Goal: Task Accomplishment & Management: Complete application form

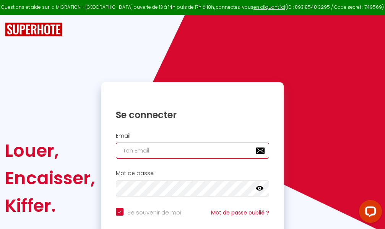
click at [196, 150] on input "email" at bounding box center [192, 151] width 153 height 16
type input "m"
checkbox input "true"
type input "ma"
checkbox input "true"
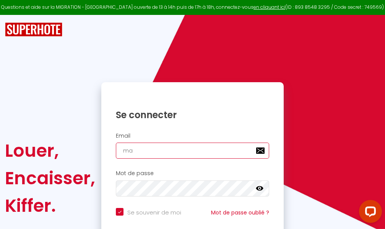
type input "mar"
checkbox input "true"
type input "marc"
checkbox input "true"
type input "marcd"
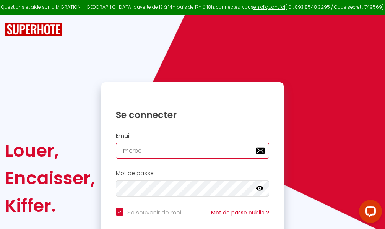
checkbox input "true"
type input "marcdp"
checkbox input "true"
type input "marcdpo"
checkbox input "true"
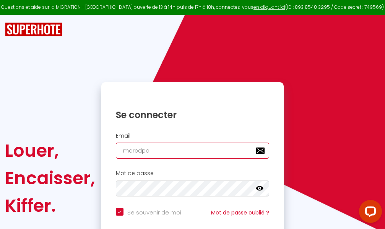
type input "marcdpoz"
checkbox input "true"
type input "marcdpoz."
checkbox input "true"
type input "marcdpoz.l"
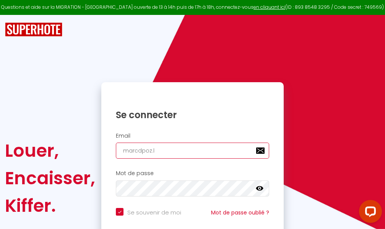
checkbox input "true"
type input "marcdpoz.lo"
checkbox input "true"
type input "marcdpoz.loc"
checkbox input "true"
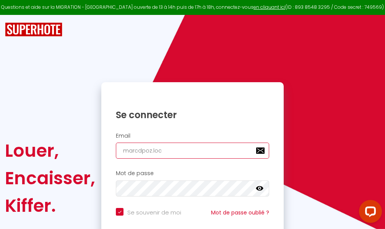
type input "marcdpoz.loca"
checkbox input "true"
type input "marcdpoz.locat"
checkbox input "true"
type input "marcdpoz.locati"
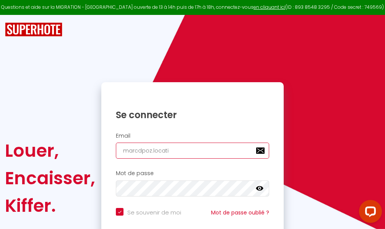
checkbox input "true"
type input "marcdpoz.locatio"
checkbox input "true"
type input "marcdpoz.location"
checkbox input "true"
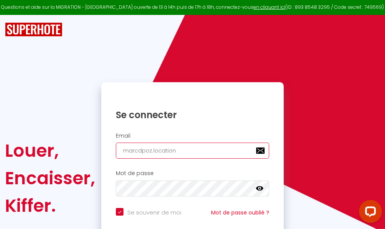
type input "marcdpoz.location@"
checkbox input "true"
type input "marcdpoz.location@g"
checkbox input "true"
type input "marcdpoz.location@gm"
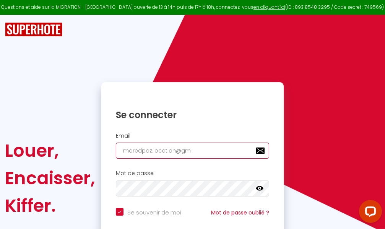
checkbox input "true"
type input "marcdpoz.location@gma"
checkbox input "true"
type input "marcdpoz.location@gmai"
checkbox input "true"
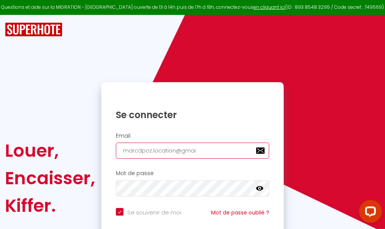
type input "[EMAIL_ADDRESS]"
checkbox input "true"
type input "[EMAIL_ADDRESS]."
checkbox input "true"
type input "marcdpoz.location@gmail.c"
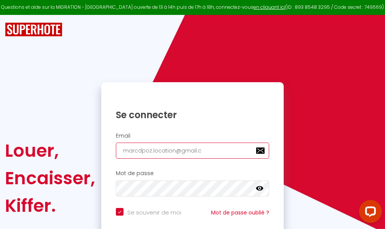
checkbox input "true"
type input "[EMAIL_ADDRESS][DOMAIN_NAME]"
checkbox input "true"
type input "[EMAIL_ADDRESS][DOMAIN_NAME]"
checkbox input "true"
